Goal: Obtain resource: Obtain resource

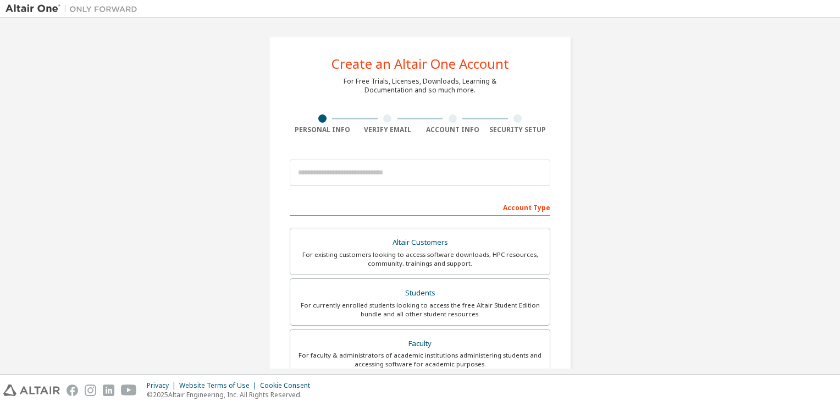
click at [663, 115] on div "Create an Altair One Account For Free Trials, Licenses, Downloads, Learning & D…" at bounding box center [419, 314] width 829 height 582
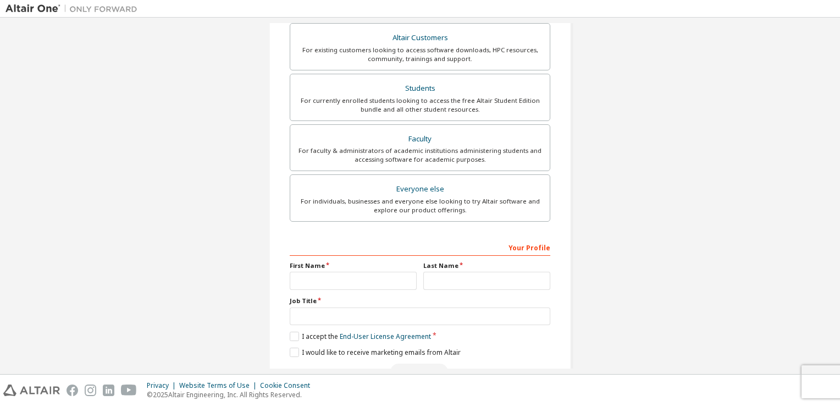
scroll to position [124, 0]
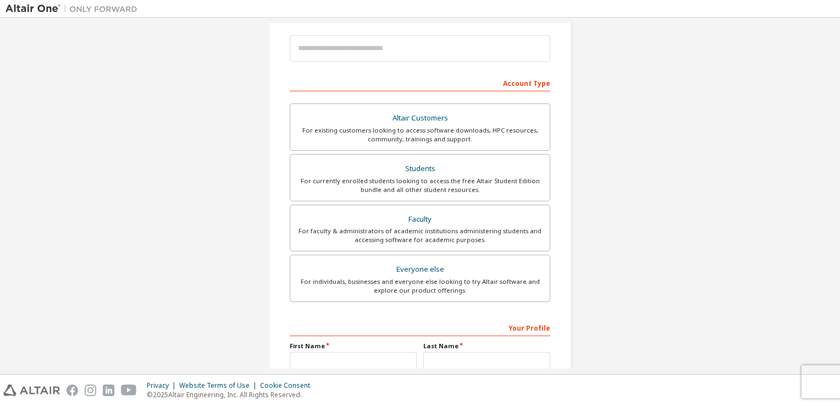
drag, startPoint x: 342, startPoint y: 267, endPoint x: 581, endPoint y: 204, distance: 247.6
click at [589, 206] on div "Create an Altair One Account For Free Trials, Licenses, Downloads, Learning & D…" at bounding box center [419, 190] width 829 height 582
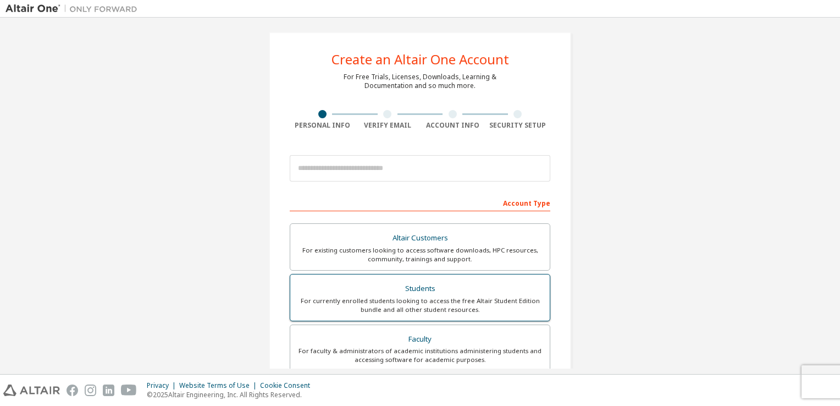
scroll to position [0, 0]
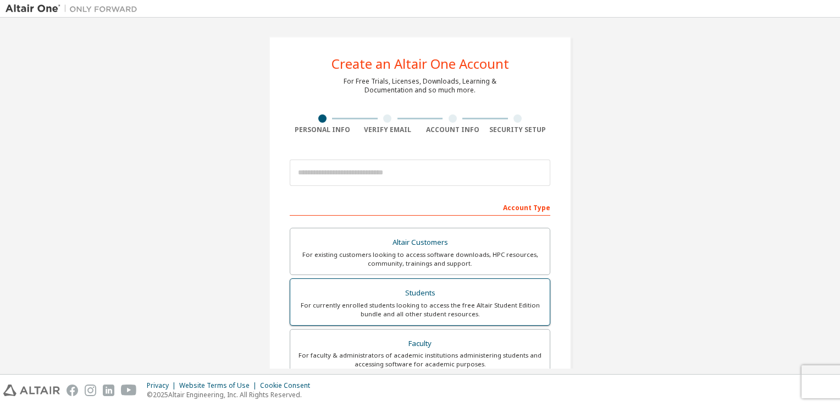
drag, startPoint x: 450, startPoint y: 285, endPoint x: 455, endPoint y: 285, distance: 5.5
click at [449, 285] on div "Students" at bounding box center [420, 292] width 246 height 15
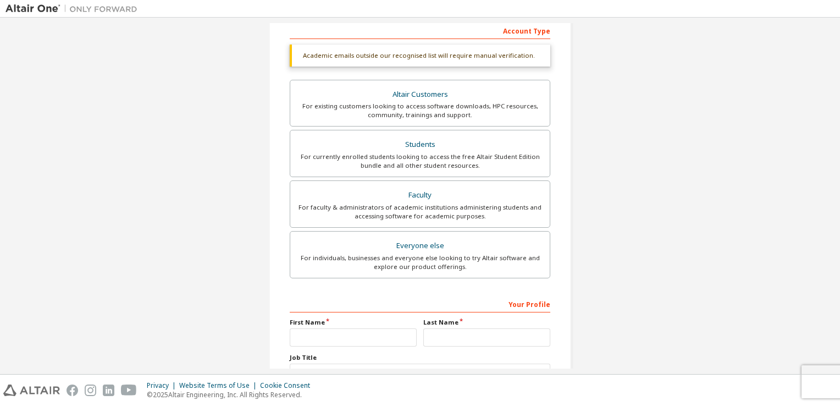
scroll to position [263, 0]
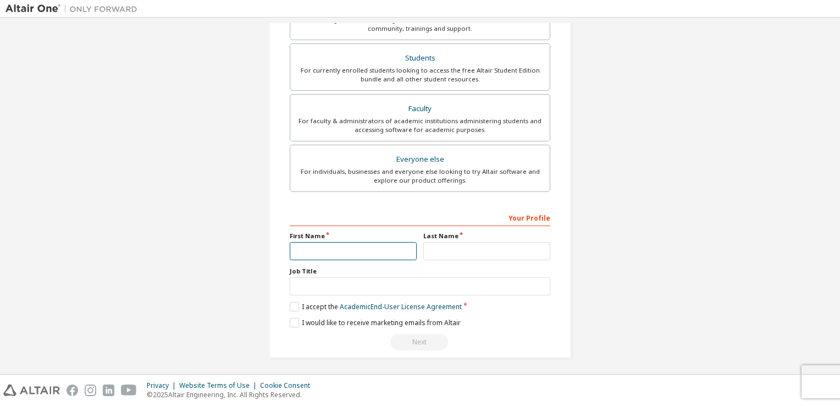
click at [382, 243] on input "text" at bounding box center [353, 251] width 127 height 18
type input "***"
type input "*******"
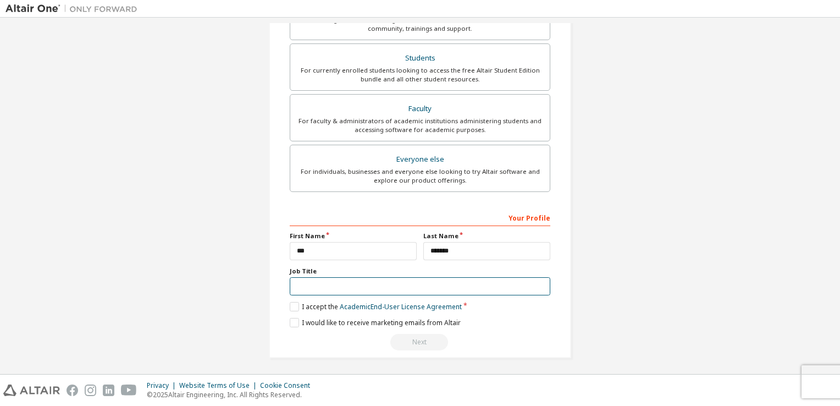
click at [461, 293] on div "Your Profile First Name *** Last Name ******* Job Title Please provide State/Pr…" at bounding box center [420, 279] width 260 height 142
drag, startPoint x: 291, startPoint y: 318, endPoint x: 289, endPoint y: 312, distance: 6.4
click at [290, 318] on label "I would like to receive marketing emails from Altair" at bounding box center [375, 322] width 171 height 9
click at [290, 312] on div "Your Profile First Name *** Last Name ******* Job Title ****** Please provide S…" at bounding box center [420, 279] width 260 height 142
click at [290, 305] on label "I accept the Academic End-User License Agreement" at bounding box center [376, 306] width 172 height 9
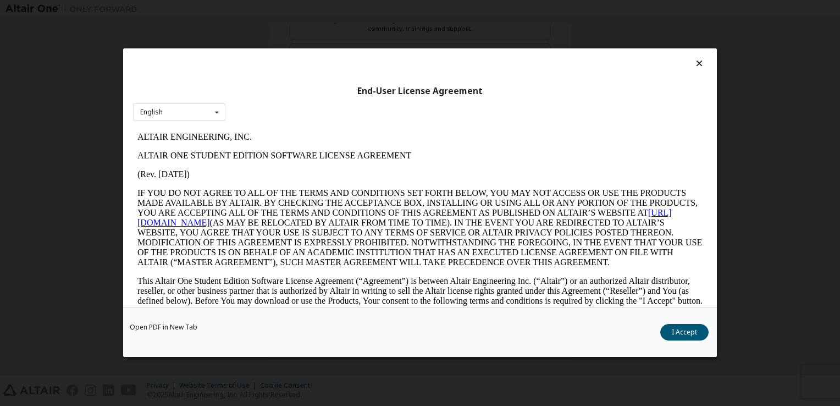
scroll to position [0, 0]
click at [670, 337] on button "I Accept" at bounding box center [684, 332] width 48 height 16
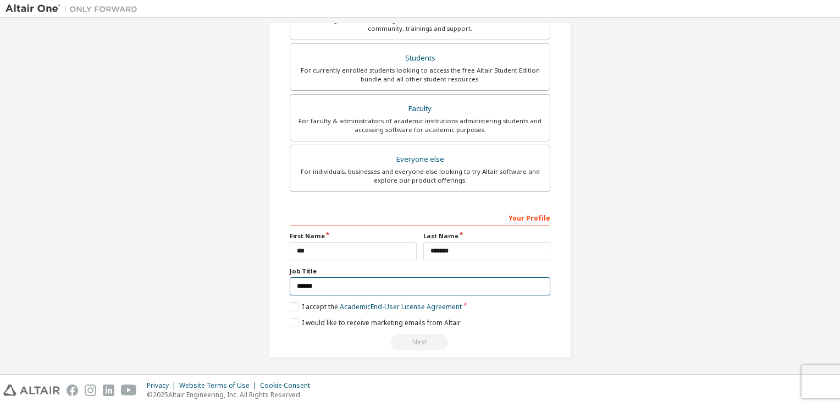
drag, startPoint x: 296, startPoint y: 285, endPoint x: 311, endPoint y: 289, distance: 15.3
click at [296, 285] on input "******" at bounding box center [420, 286] width 260 height 18
type input "*******"
click at [519, 334] on div "Next" at bounding box center [420, 342] width 260 height 16
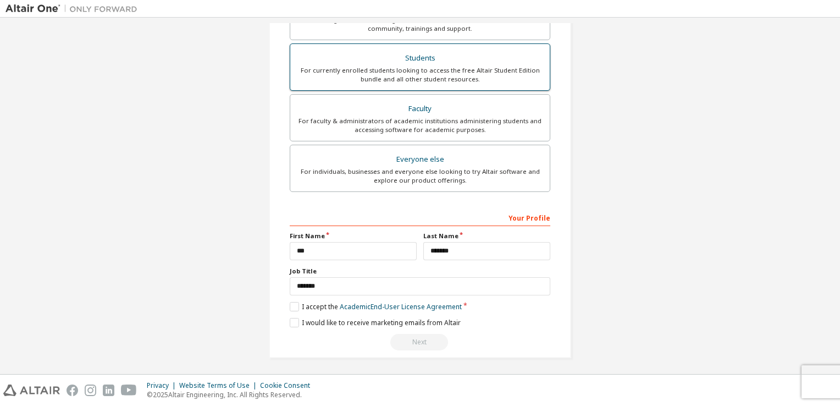
scroll to position [43, 0]
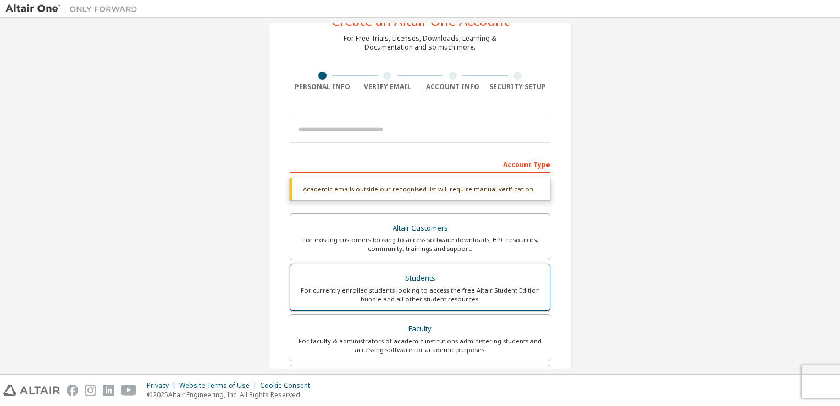
click at [487, 280] on div "Students" at bounding box center [420, 277] width 246 height 15
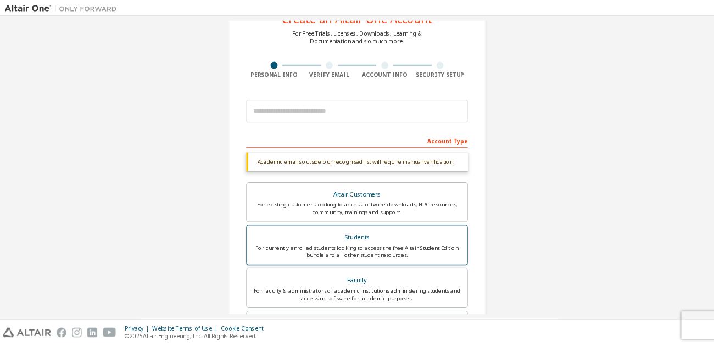
scroll to position [0, 0]
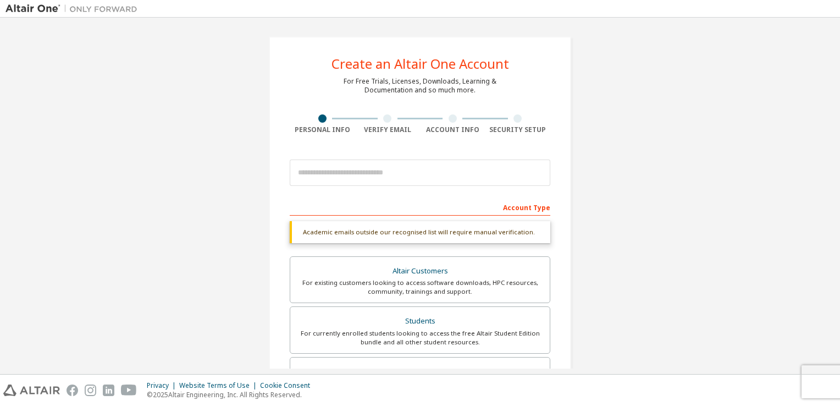
click at [488, 188] on div at bounding box center [420, 172] width 260 height 37
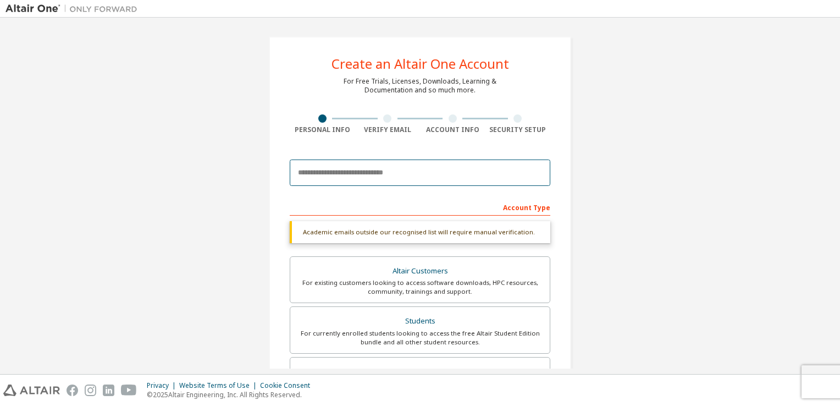
drag, startPoint x: 488, startPoint y: 181, endPoint x: 486, endPoint y: 175, distance: 7.0
click at [488, 181] on input "email" at bounding box center [420, 172] width 260 height 26
click at [334, 174] on input "email" at bounding box center [420, 172] width 260 height 26
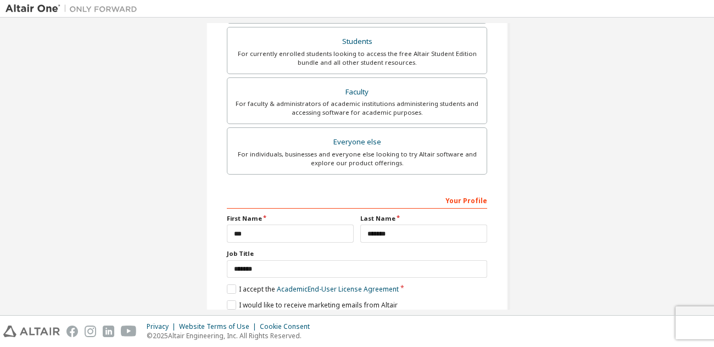
scroll to position [292, 0]
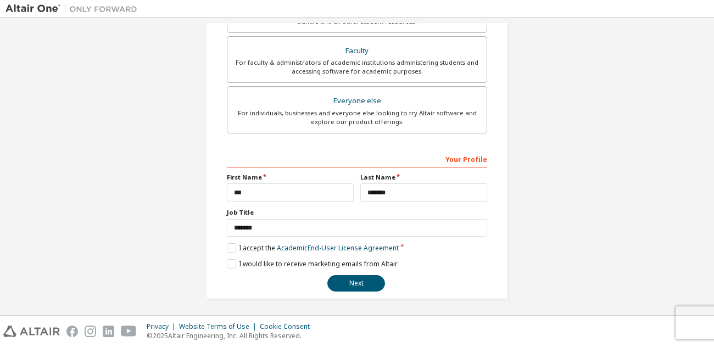
type input "**********"
click at [363, 271] on div "**********" at bounding box center [357, 221] width 260 height 142
click at [357, 272] on div "**********" at bounding box center [357, 221] width 260 height 142
click at [354, 276] on button "Next" at bounding box center [357, 283] width 58 height 16
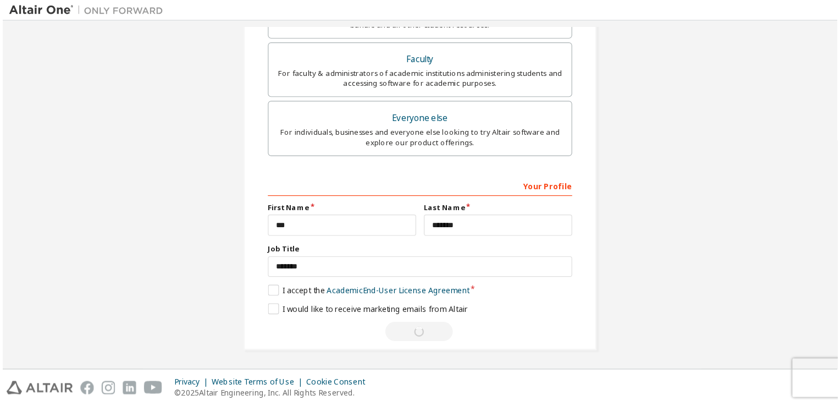
scroll to position [0, 0]
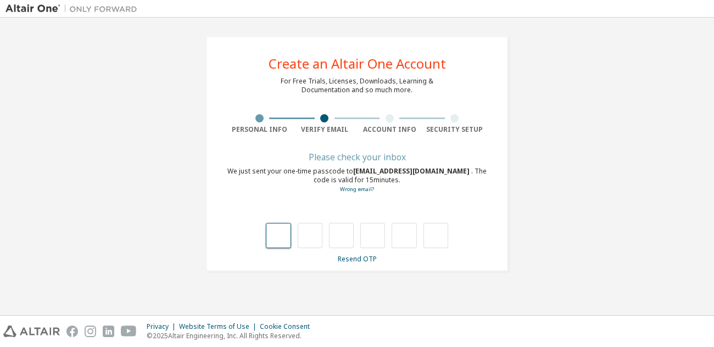
type input "*"
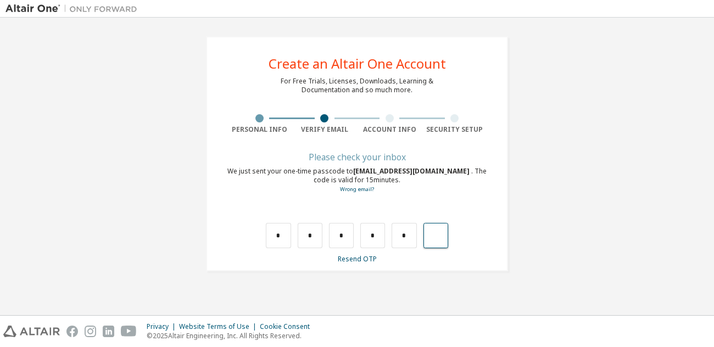
type input "*"
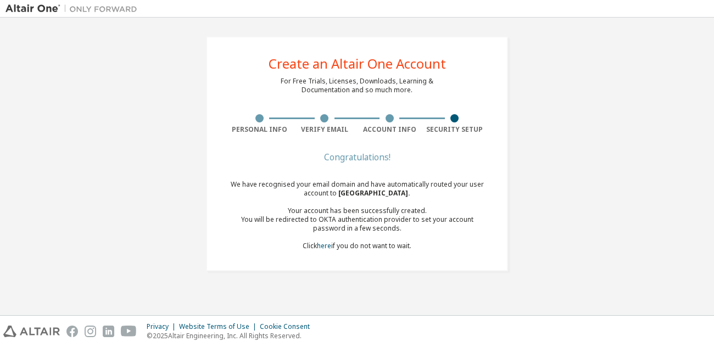
drag, startPoint x: 426, startPoint y: 123, endPoint x: 461, endPoint y: 132, distance: 35.7
click at [428, 124] on div "Security Setup" at bounding box center [455, 124] width 65 height 20
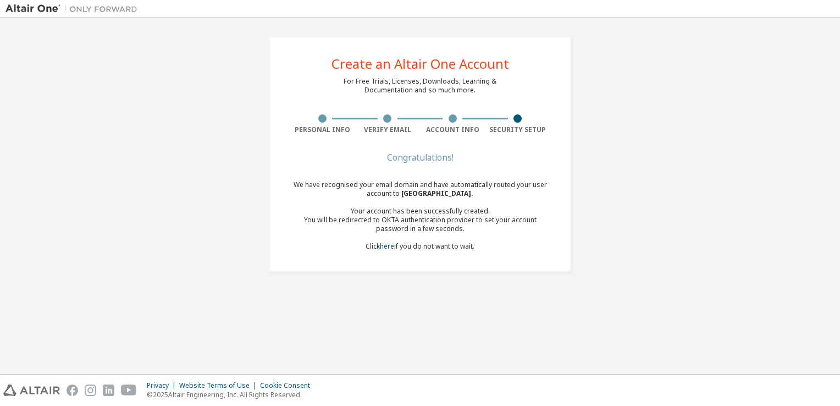
click at [525, 126] on div "Security Setup" at bounding box center [517, 129] width 65 height 9
drag, startPoint x: 521, startPoint y: 126, endPoint x: 513, endPoint y: 130, distance: 8.6
click at [513, 130] on div "Security Setup" at bounding box center [517, 129] width 65 height 9
click at [440, 198] on div "We have recognised your email domain and have automatically routed your user ac…" at bounding box center [420, 215] width 260 height 70
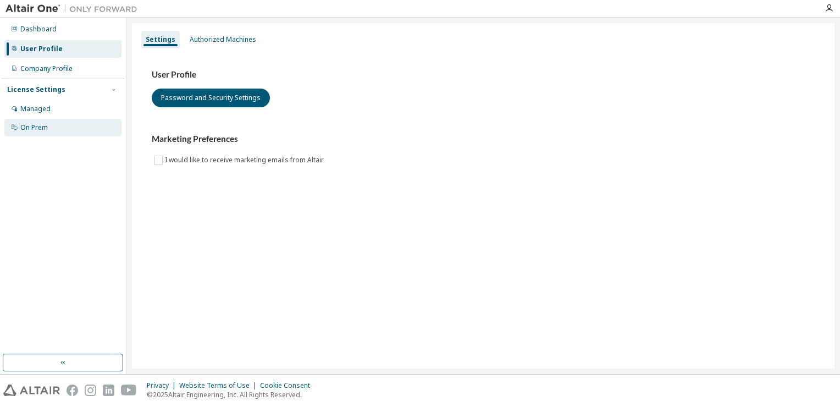
click at [64, 128] on div "On Prem" at bounding box center [62, 128] width 117 height 18
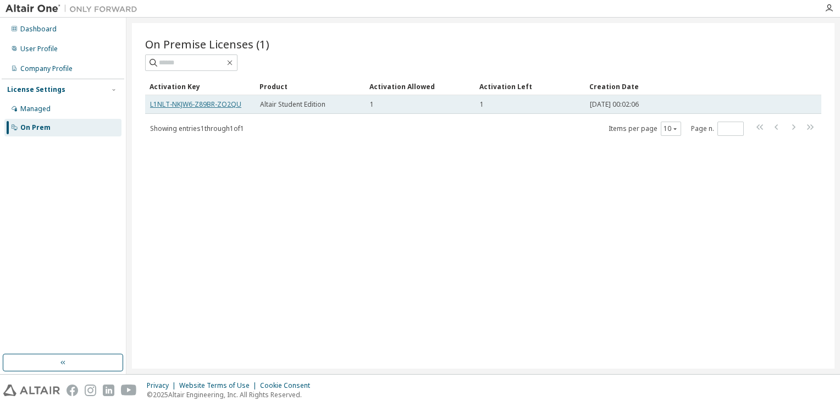
click at [228, 104] on link "L1NLT-NKJW6-Z89BR-ZO2QU" at bounding box center [195, 103] width 91 height 9
click at [227, 104] on link "L1NLT-NKJW6-Z89BR-ZO2QU" at bounding box center [195, 103] width 91 height 9
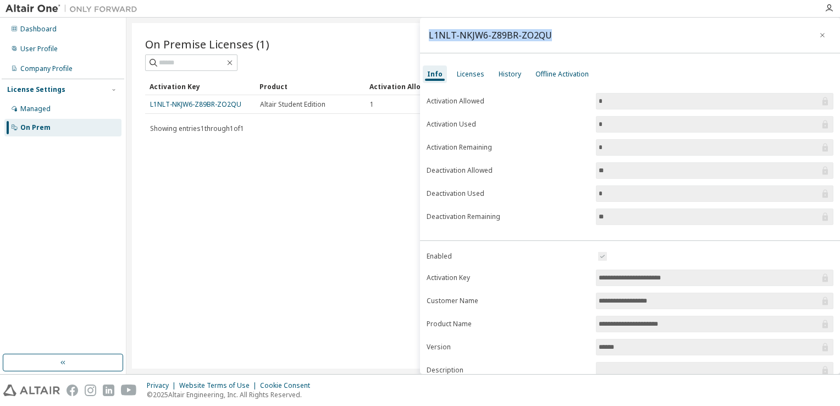
drag, startPoint x: 557, startPoint y: 38, endPoint x: 428, endPoint y: 37, distance: 129.1
click at [428, 37] on div "L1NLT-NKJW6-Z89BR-ZO2QU" at bounding box center [630, 36] width 420 height 36
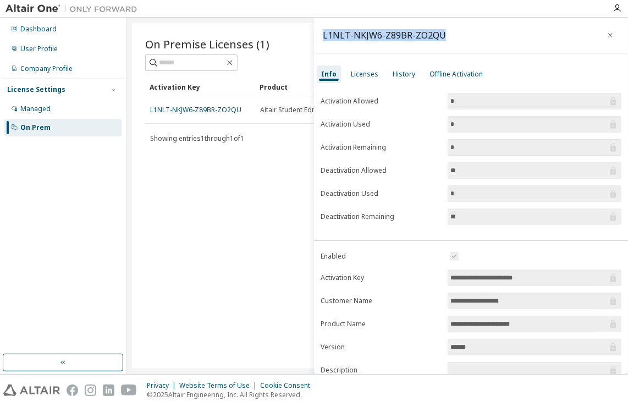
copy div "L1NLT-NKJW6-Z89BR-ZO2QU"
